Goal: Task Accomplishment & Management: Manage account settings

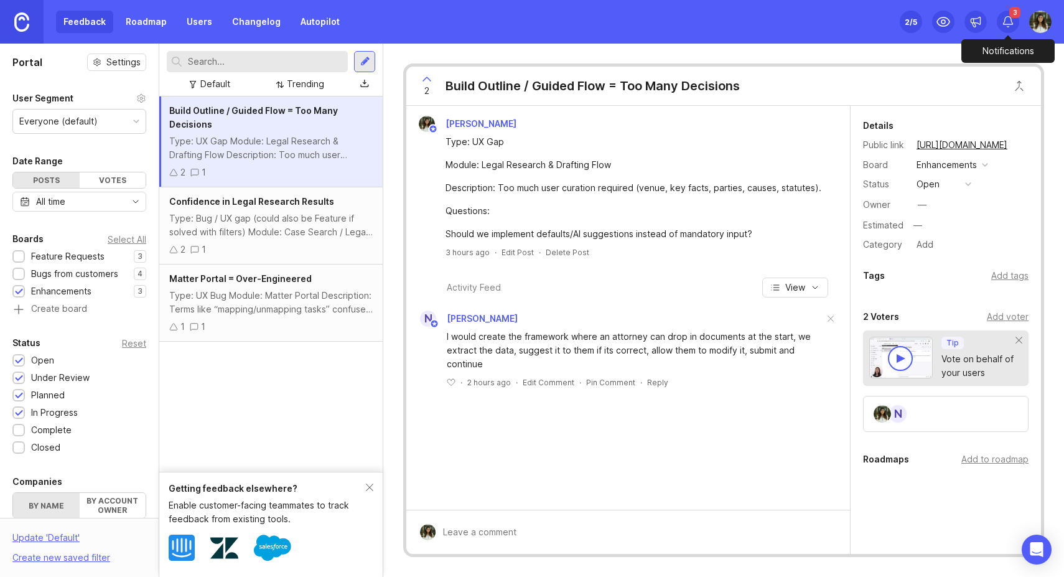
click at [1009, 21] on icon at bounding box center [1007, 22] width 12 height 12
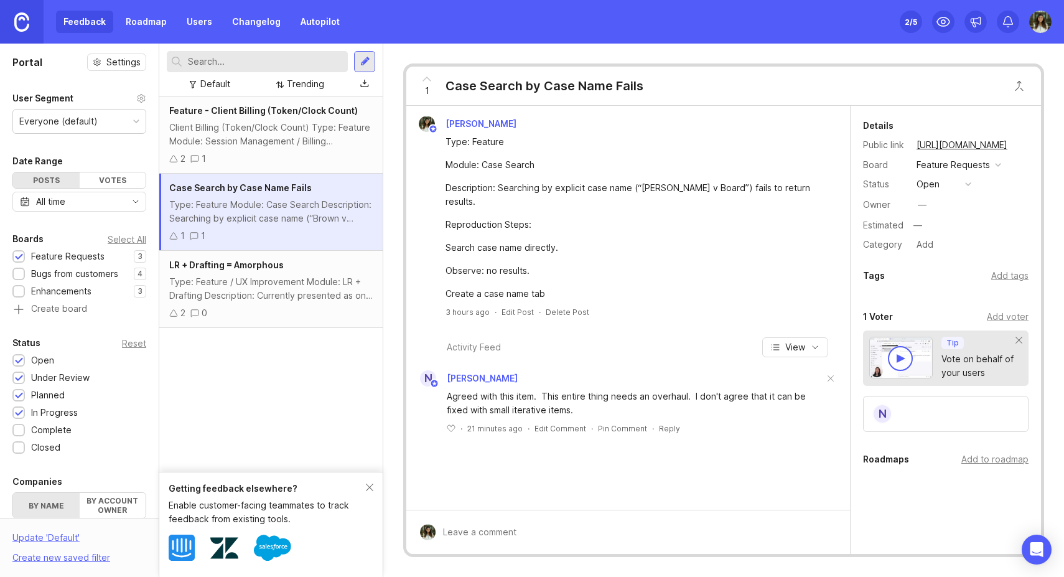
click at [288, 282] on div "Type: Feature / UX Improvement Module: LR + Drafting Description: Currently pre…" at bounding box center [270, 288] width 203 height 27
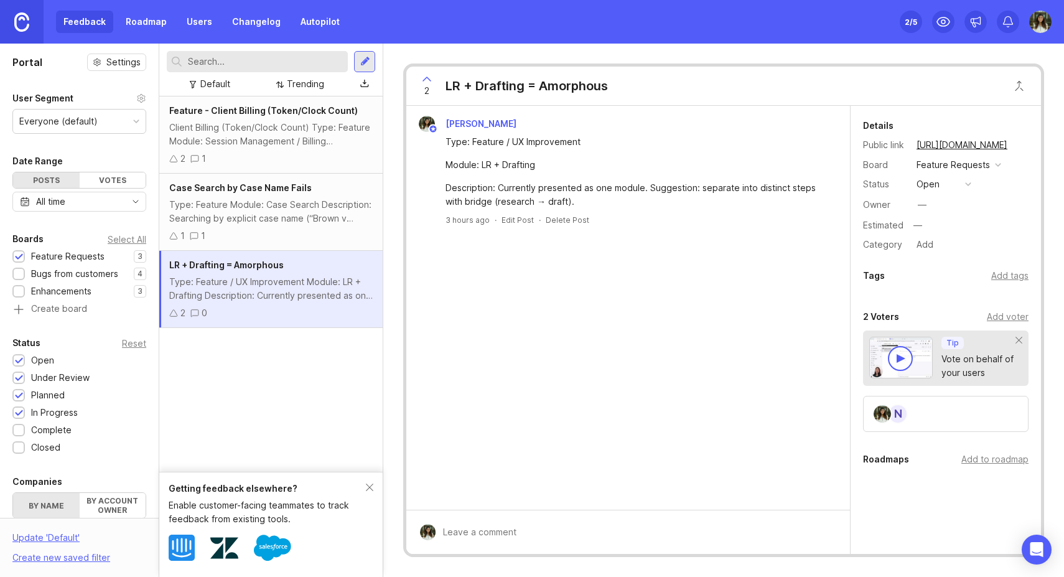
click at [328, 143] on div "Client Billing (Token/Clock Count) Type: Feature Module: Session Management / B…" at bounding box center [270, 134] width 203 height 27
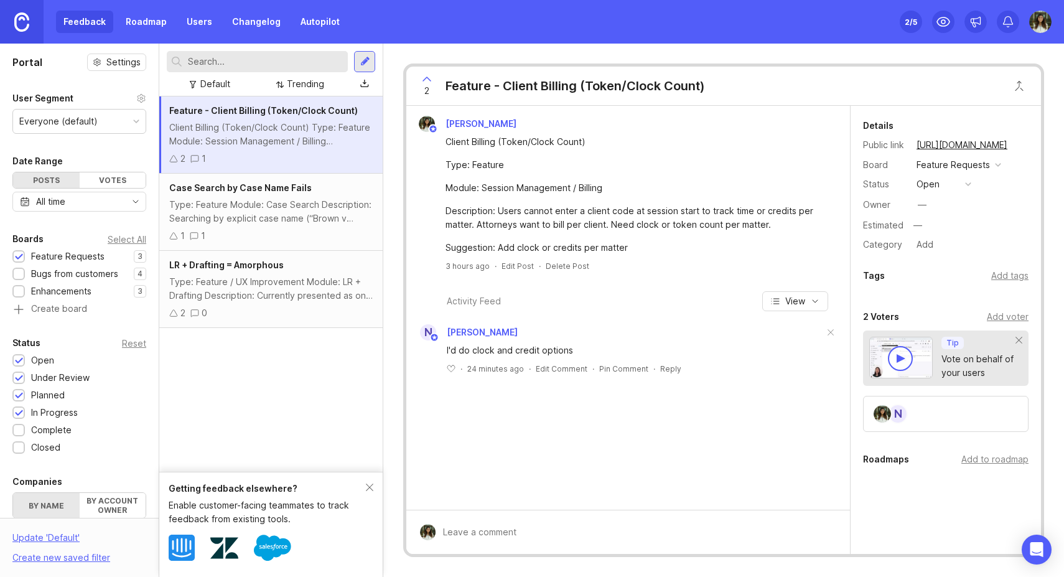
click at [278, 295] on div "Type: Feature / UX Improvement Module: LR + Drafting Description: Currently pre…" at bounding box center [270, 288] width 203 height 27
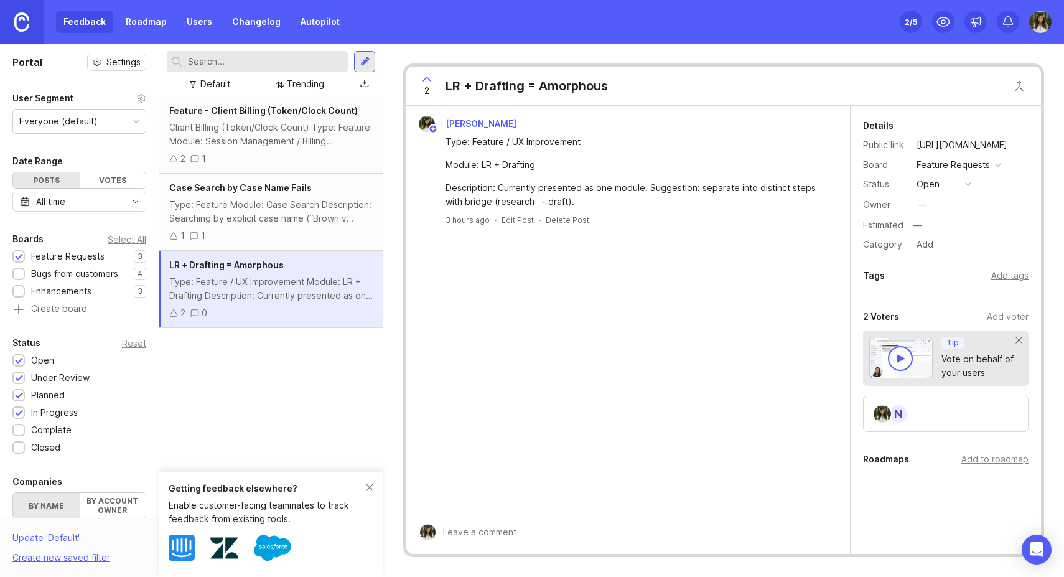
click at [918, 23] on div "Set up Canny 2 /5" at bounding box center [910, 21] width 22 height 17
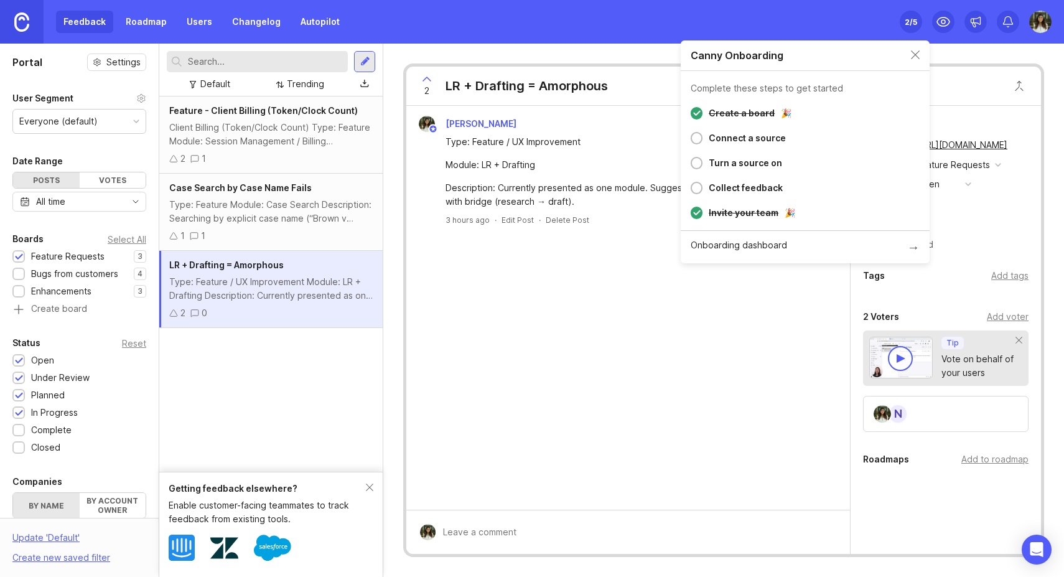
click at [909, 50] on div "Canny Onboarding" at bounding box center [804, 55] width 249 height 30
click at [24, 17] on img at bounding box center [21, 21] width 15 height 19
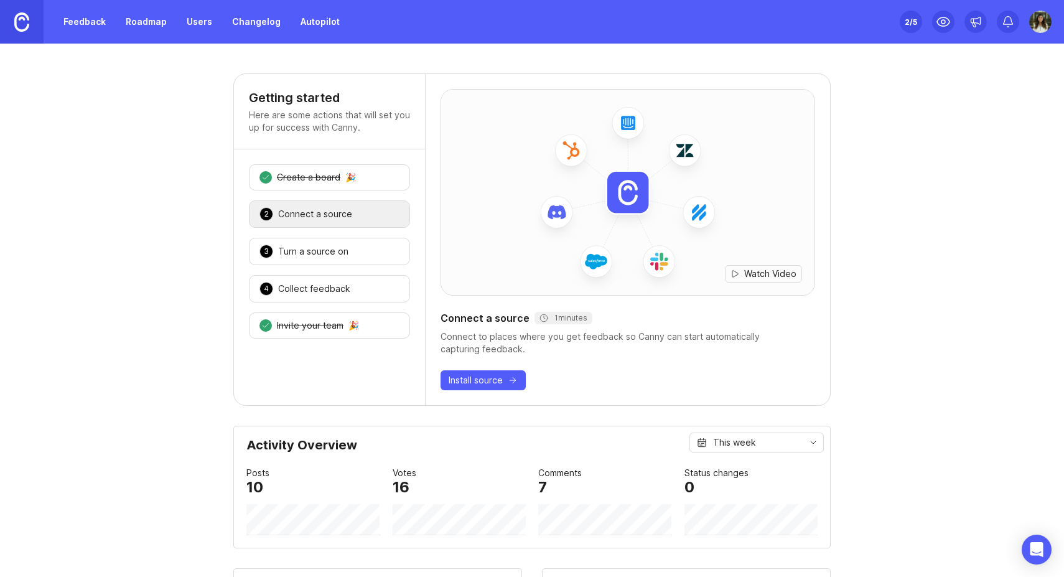
click at [1044, 19] on img at bounding box center [1040, 22] width 22 height 22
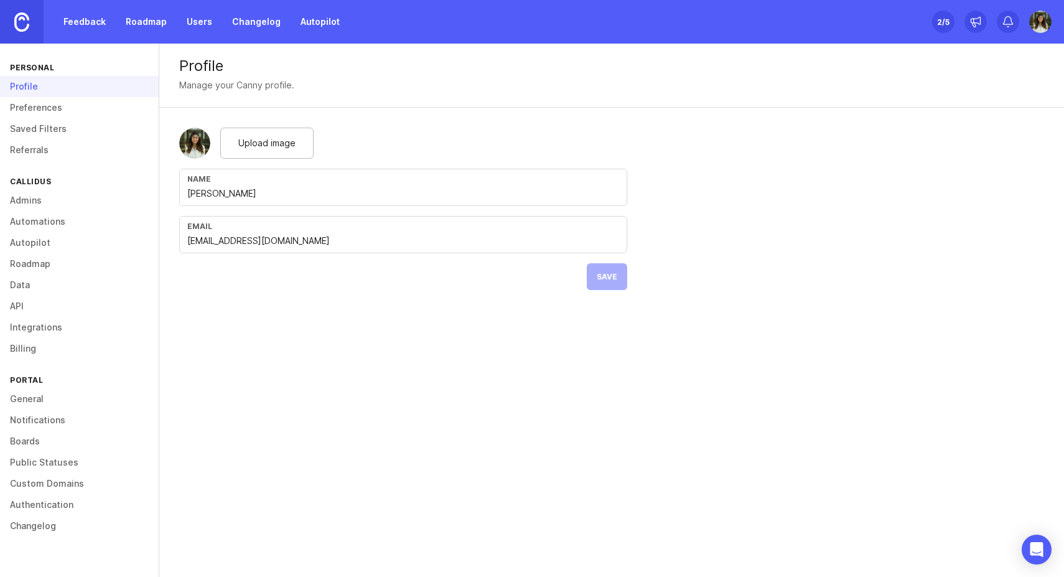
click at [55, 194] on link "Admins" at bounding box center [79, 200] width 159 height 21
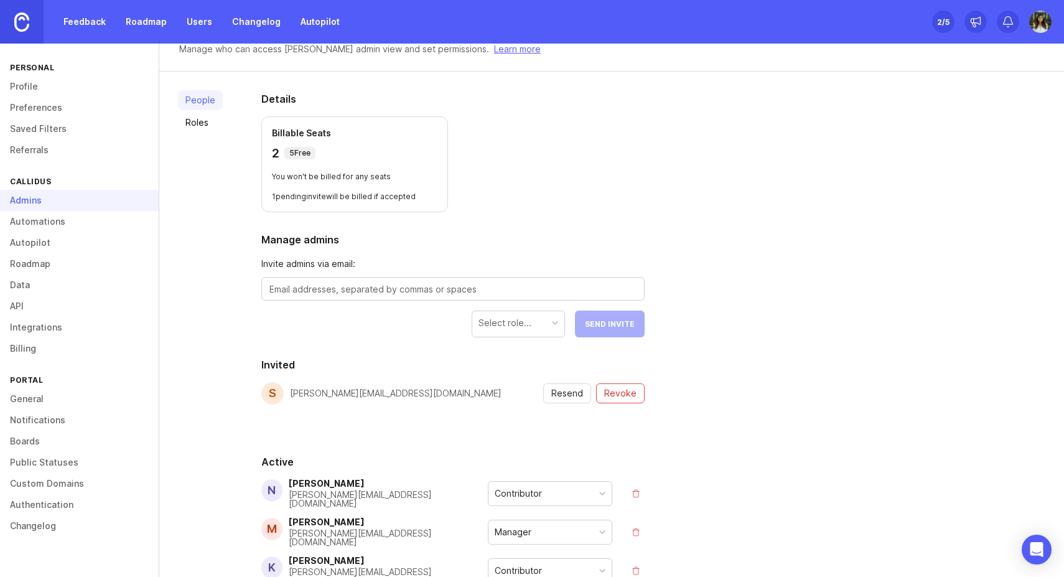
scroll to position [147, 0]
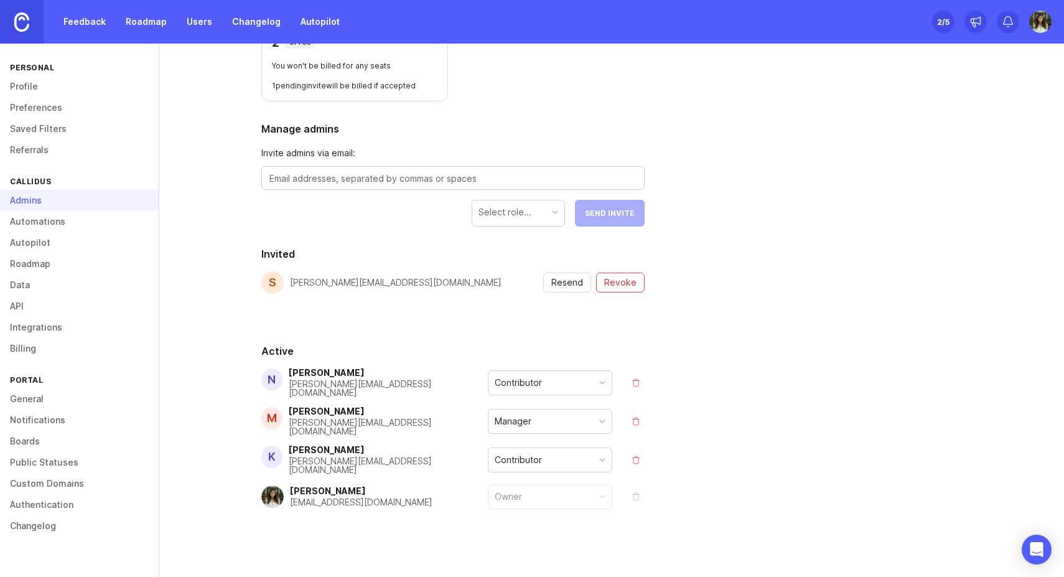
click at [509, 417] on div "Manager" at bounding box center [512, 421] width 37 height 14
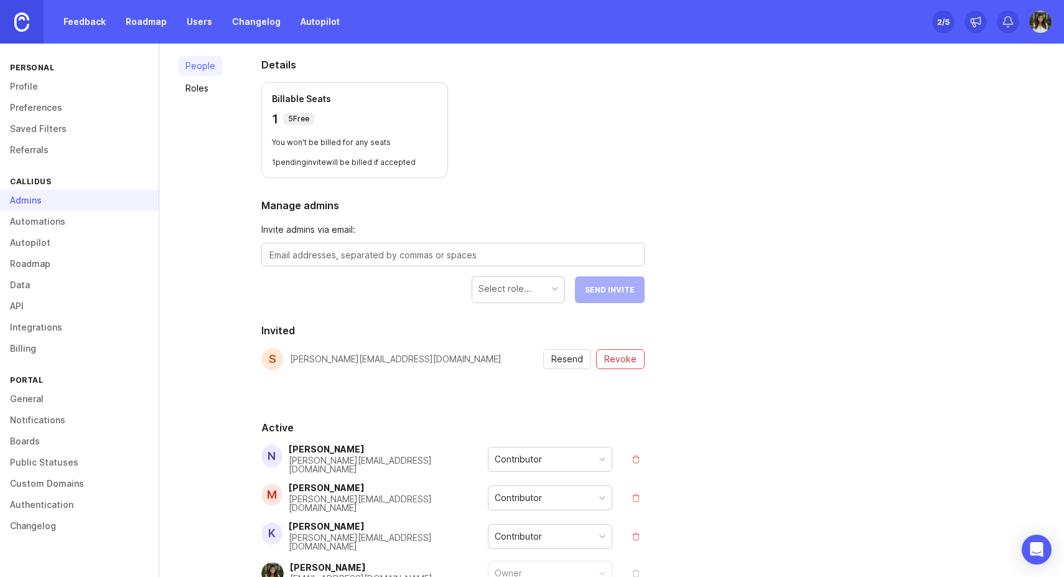
scroll to position [103, 0]
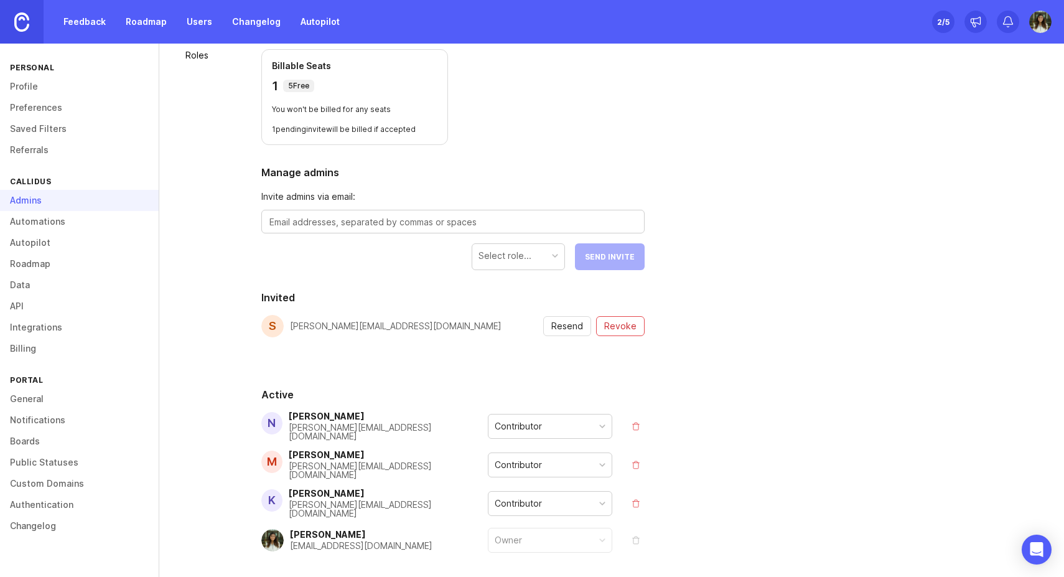
click at [524, 252] on div "Select role..." at bounding box center [504, 256] width 53 height 14
click at [656, 150] on div "Details Billable Seats 1 5 Free You won't be billed for any seats 1 pending inv…" at bounding box center [452, 318] width 423 height 628
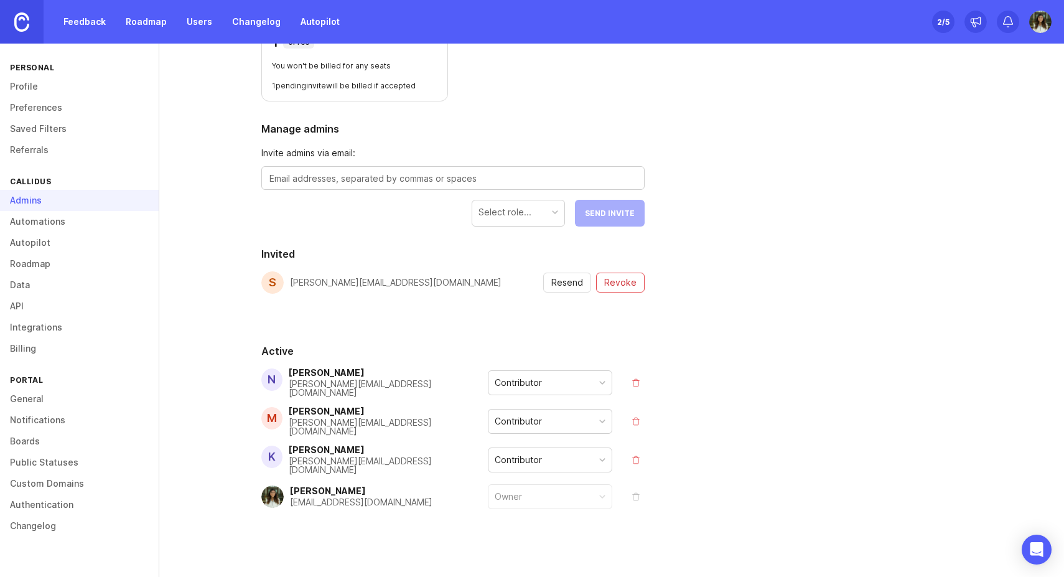
click at [304, 287] on div "shawn@callidusai.com" at bounding box center [395, 282] width 211 height 22
click at [305, 278] on div "shawn@callidusai.com" at bounding box center [395, 282] width 211 height 9
copy div "shawn@callidusai.com"
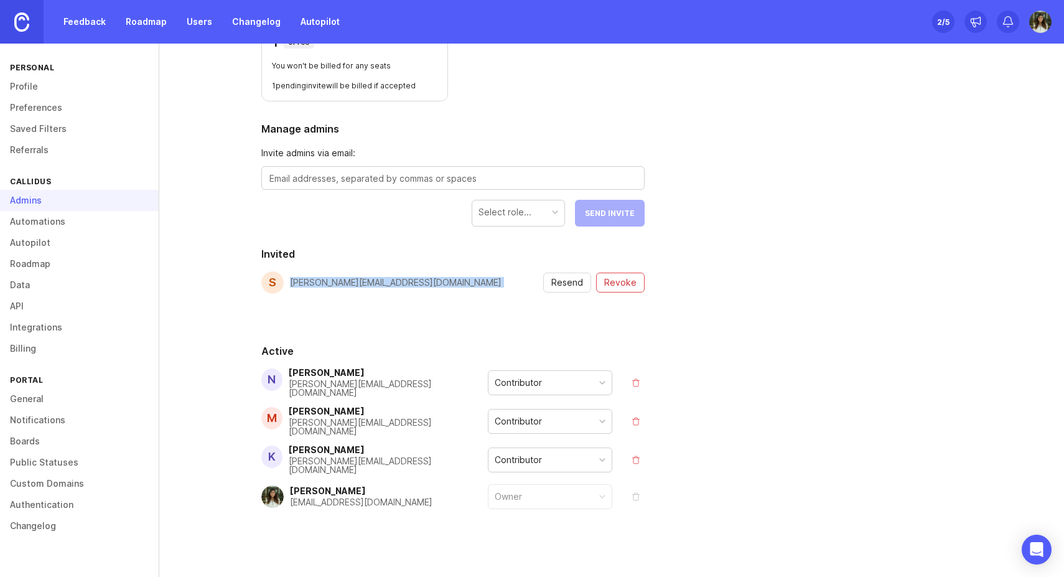
click at [625, 282] on span "Revoke" at bounding box center [620, 282] width 32 height 12
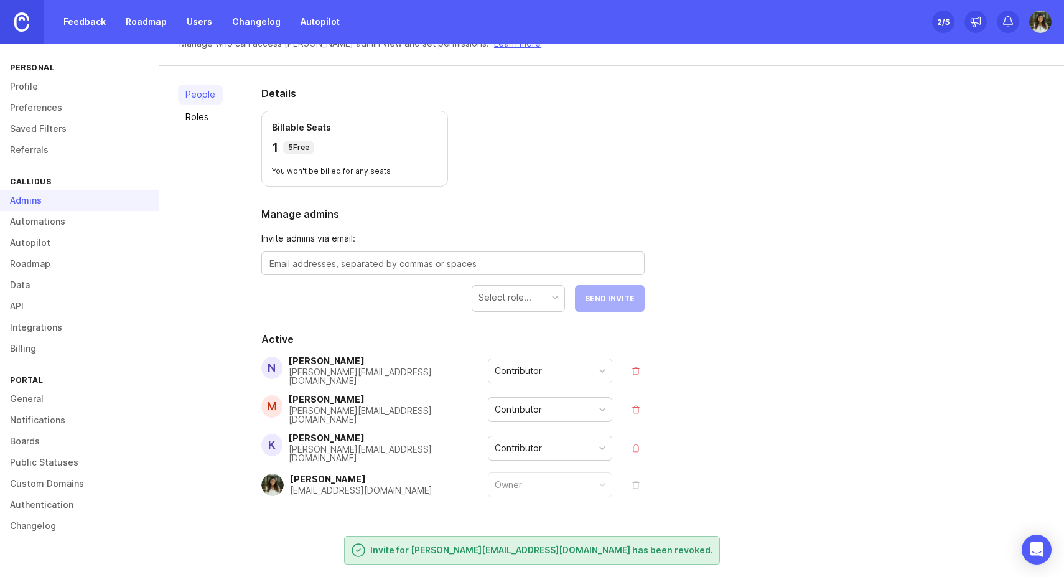
scroll to position [30, 0]
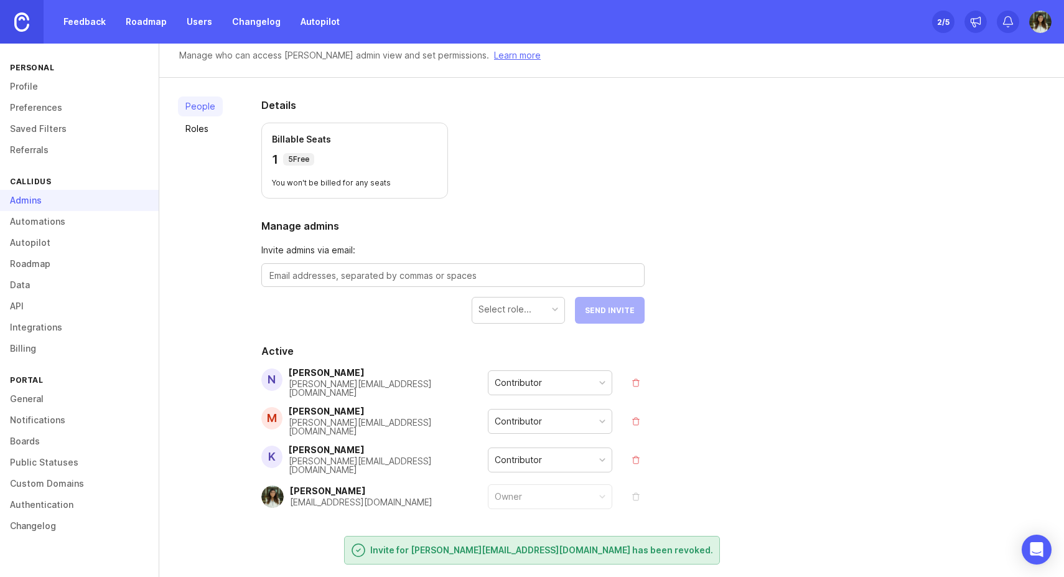
click at [391, 272] on textarea at bounding box center [452, 276] width 367 height 14
paste textarea "shawn@callidusai.com"
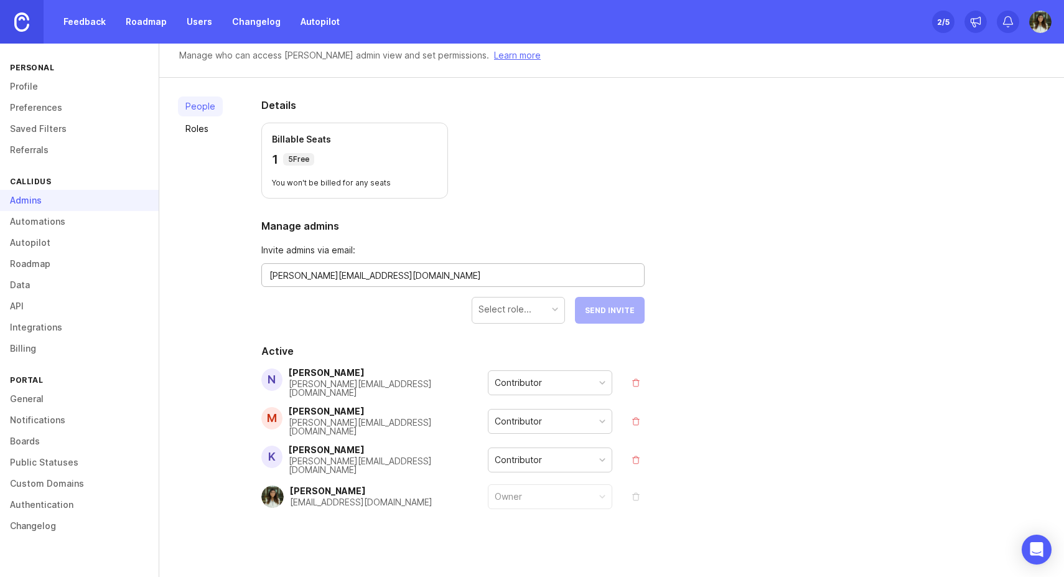
type textarea "shawn@callidusai.com"
click at [526, 311] on div "Select role..." at bounding box center [504, 309] width 53 height 14
click at [617, 312] on span "Send Invite" at bounding box center [610, 309] width 50 height 9
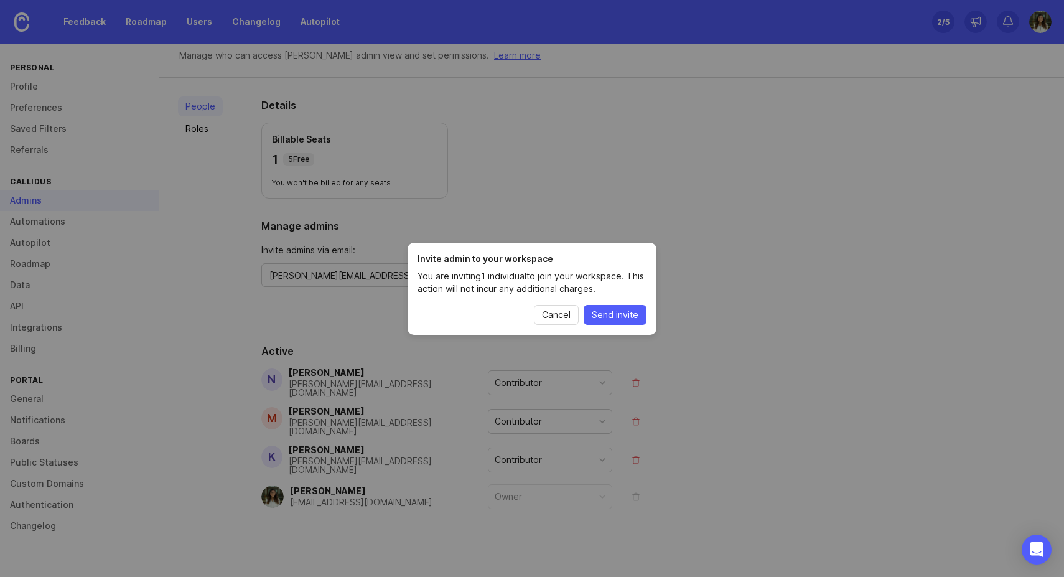
click at [617, 312] on span "Send invite" at bounding box center [614, 314] width 47 height 12
